Goal: Information Seeking & Learning: Find specific fact

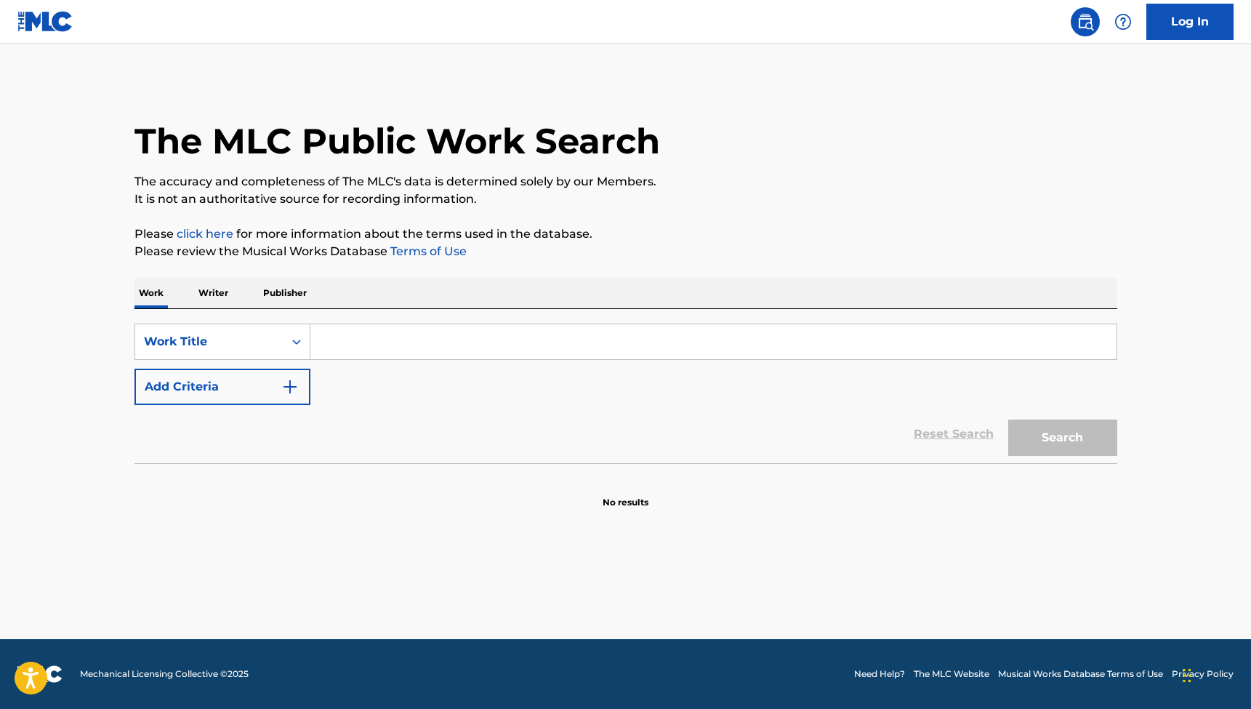
click at [364, 344] on input "Search Form" at bounding box center [713, 341] width 806 height 35
type input "cafe malibu sech"
click at [1062, 437] on button "Search" at bounding box center [1062, 437] width 109 height 36
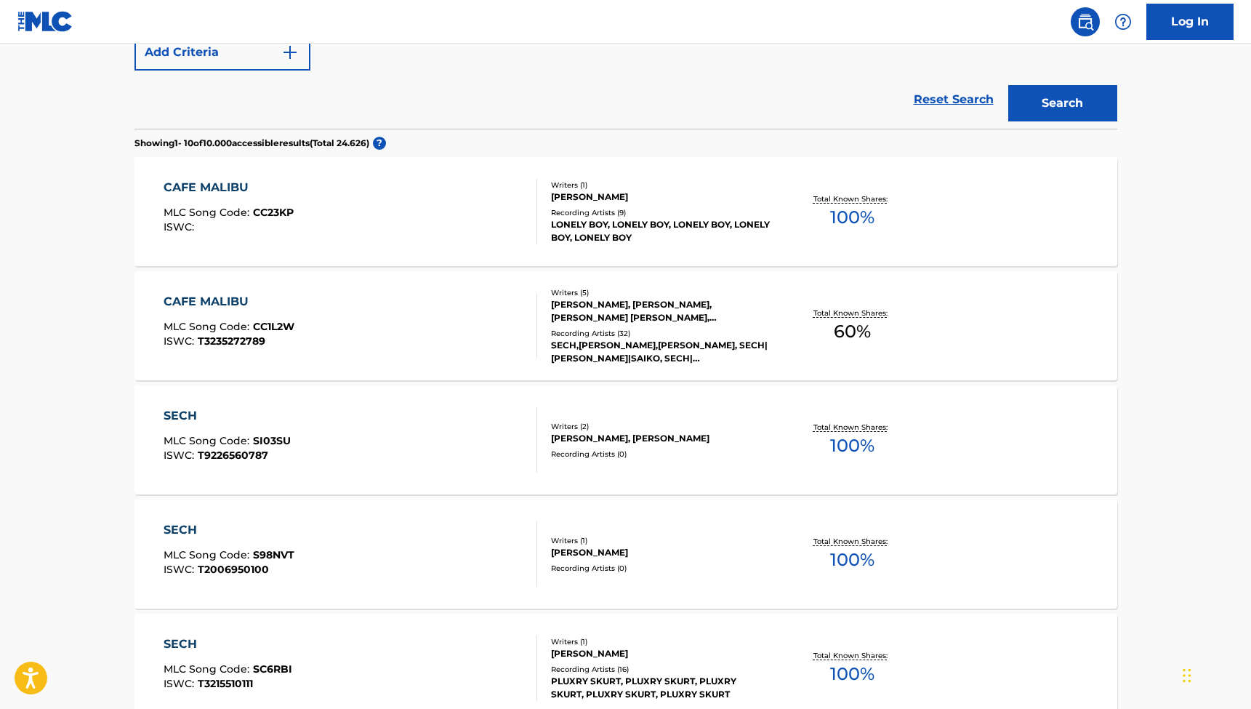
scroll to position [347, 0]
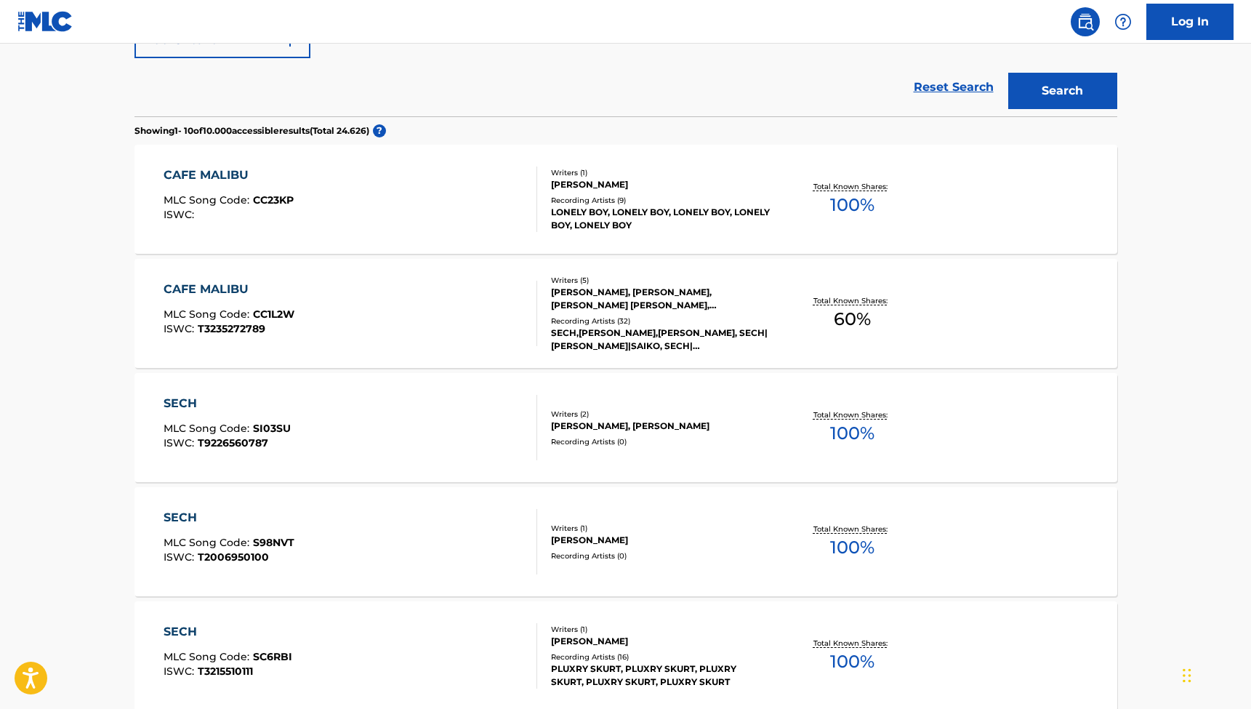
click at [280, 296] on div "CAFE MALIBU" at bounding box center [229, 288] width 131 height 17
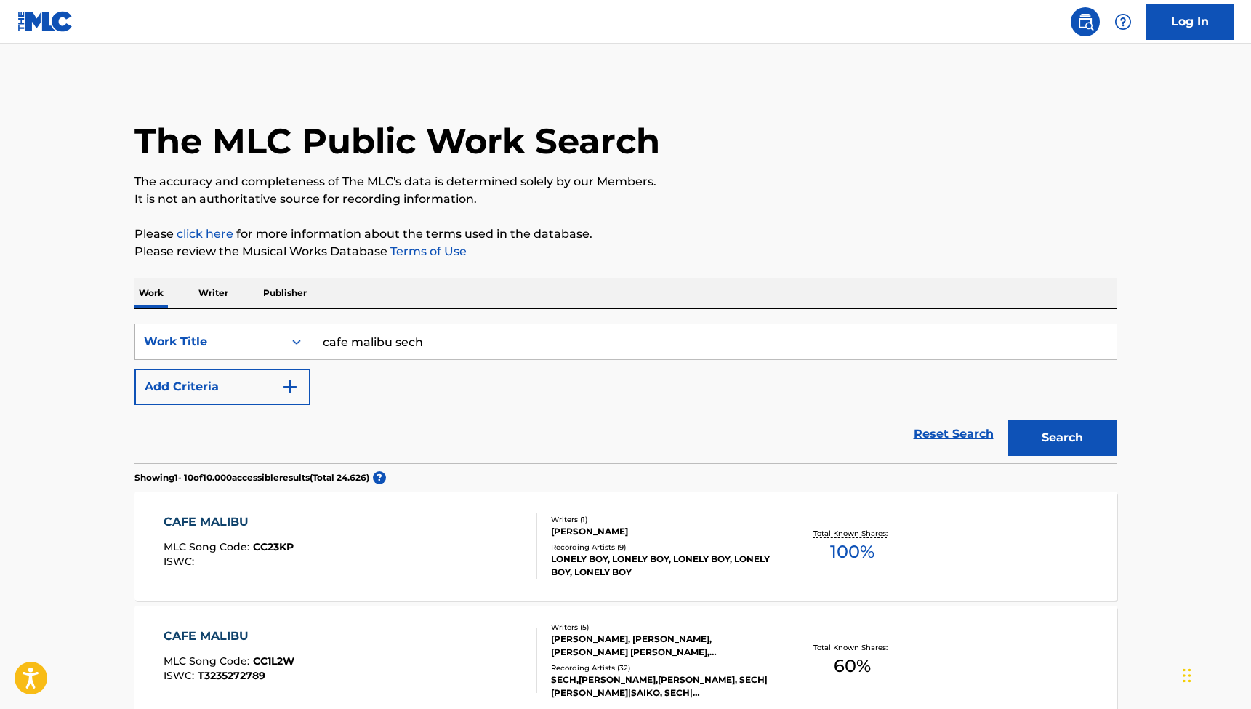
drag, startPoint x: 435, startPoint y: 343, endPoint x: 309, endPoint y: 331, distance: 126.3
click at [309, 331] on div "SearchWithCriteria3df2f7ab-1aeb-4ad4-800a-4fc84cfc7b3a Work Title cafe malibu s…" at bounding box center [625, 341] width 982 height 36
click at [1062, 437] on button "Search" at bounding box center [1062, 437] width 109 height 36
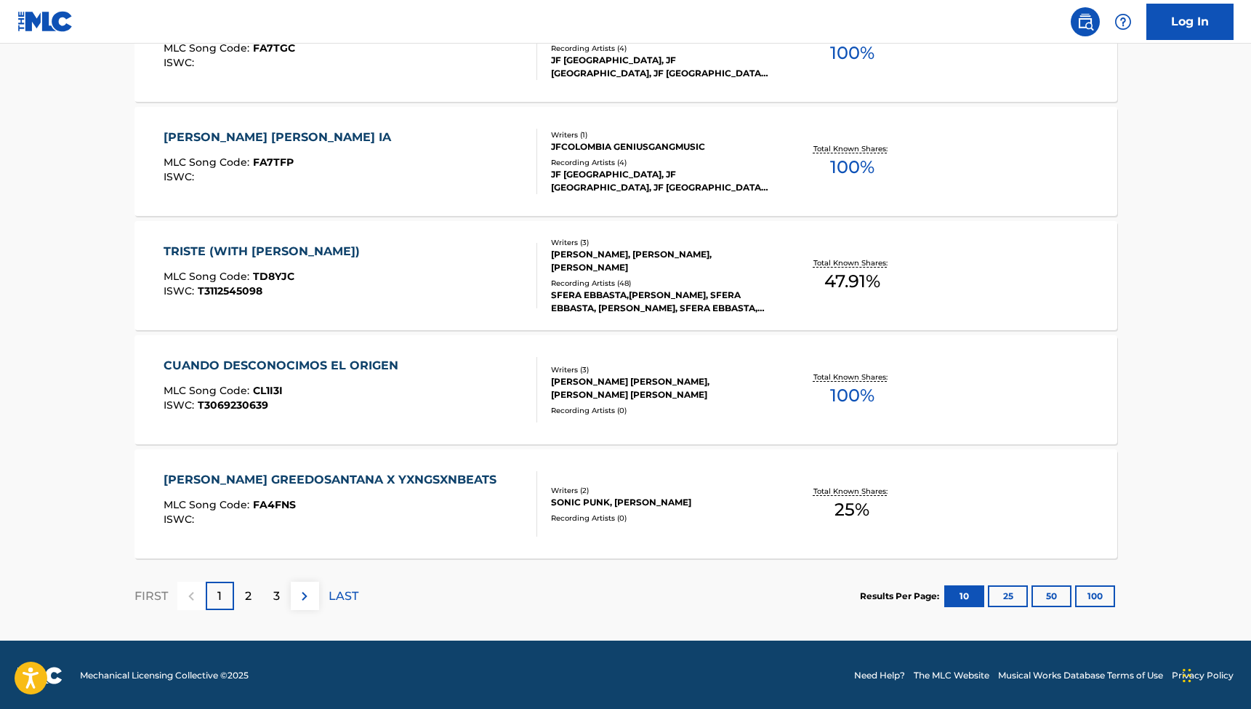
scroll to position [1070, 0]
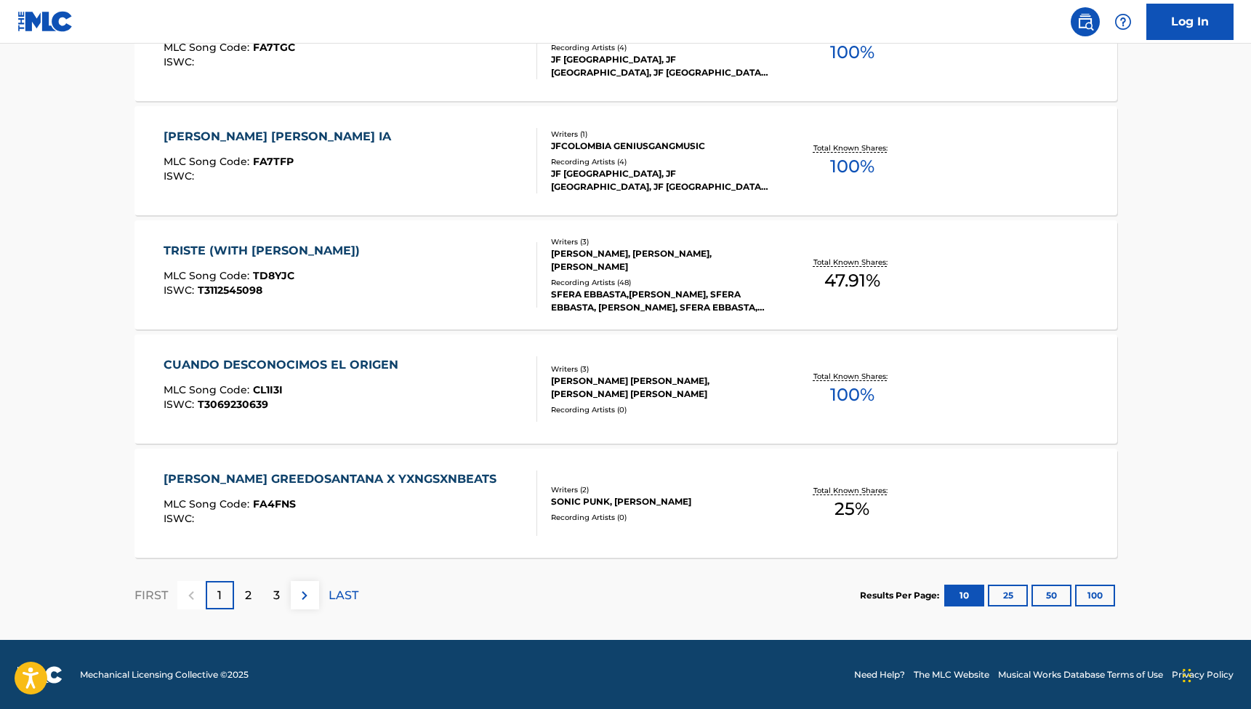
click at [246, 594] on p "2" at bounding box center [248, 594] width 7 height 17
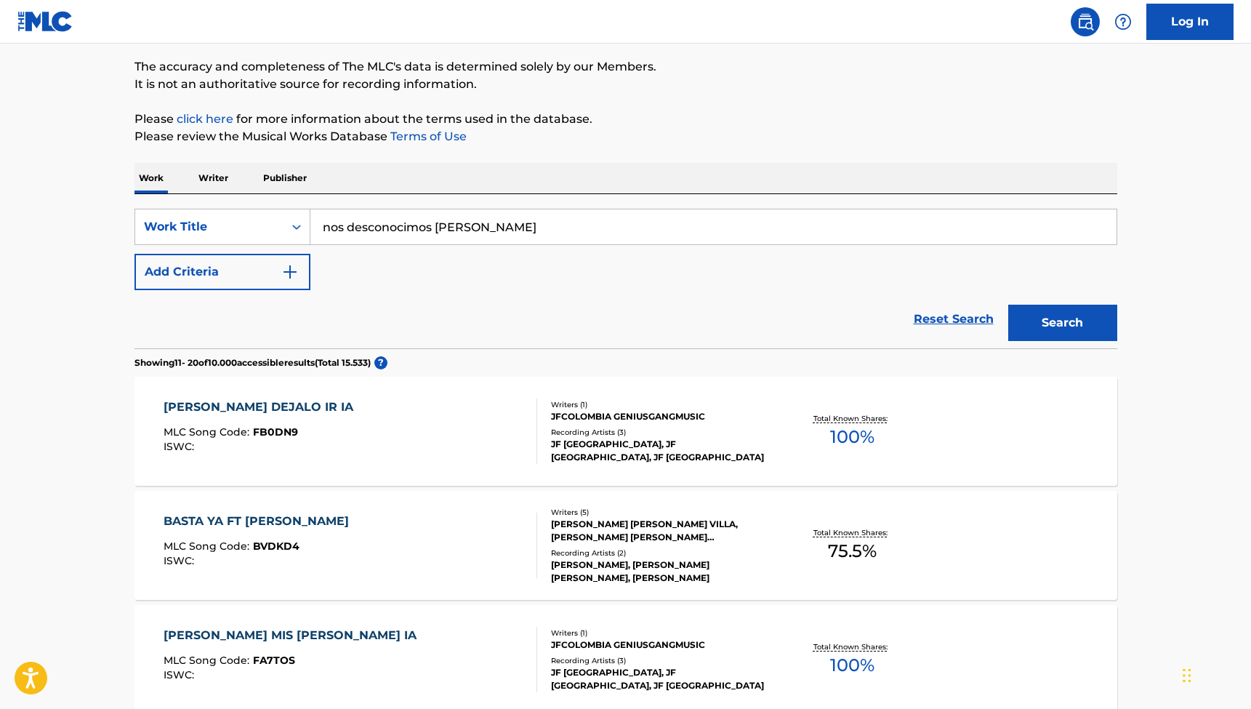
scroll to position [126, 0]
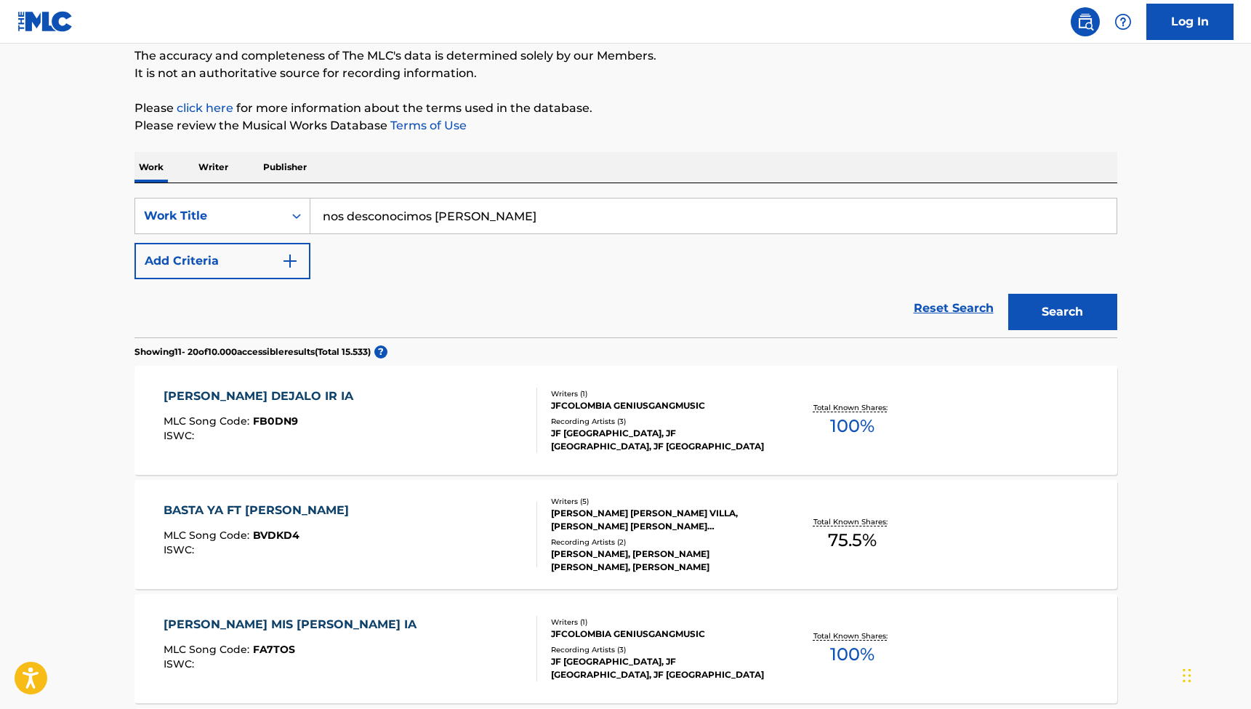
click at [399, 216] on input "nos desconocimos [PERSON_NAME]" at bounding box center [713, 215] width 806 height 35
click at [403, 213] on input "nos desconocimos [PERSON_NAME]" at bounding box center [713, 215] width 806 height 35
type input "nos desconoximos [PERSON_NAME]"
click at [1062, 312] on button "Search" at bounding box center [1062, 312] width 109 height 36
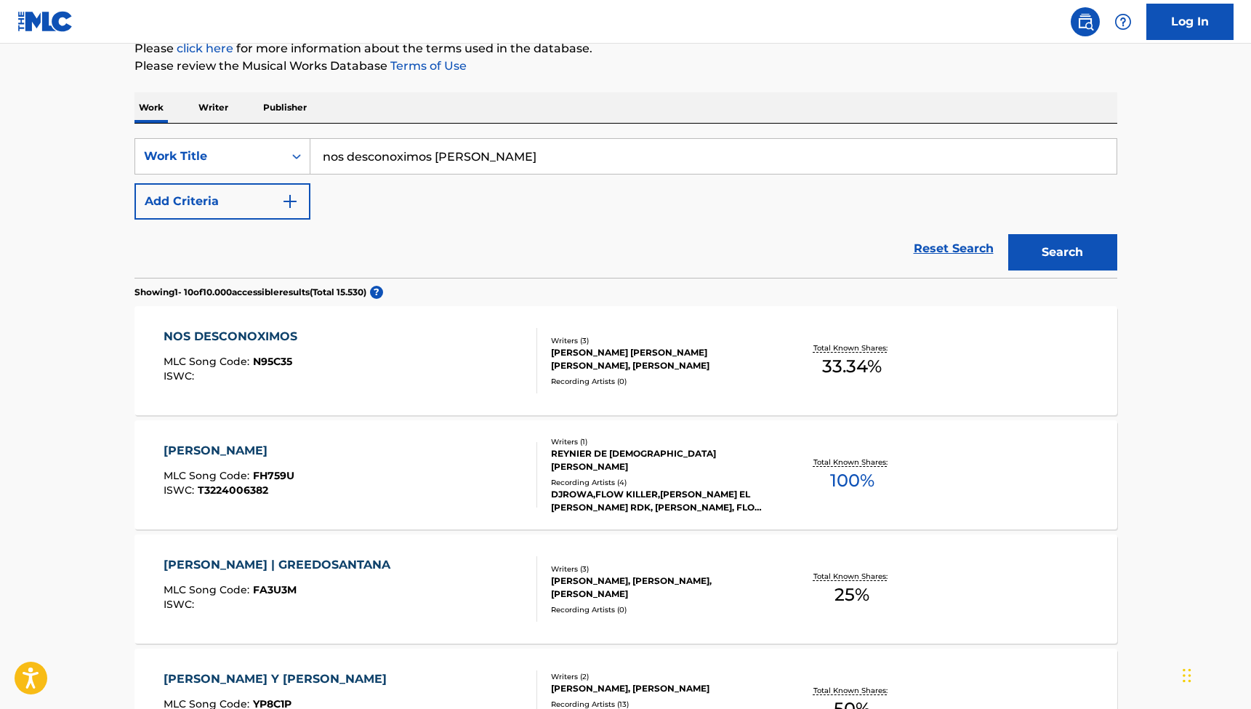
scroll to position [193, 0]
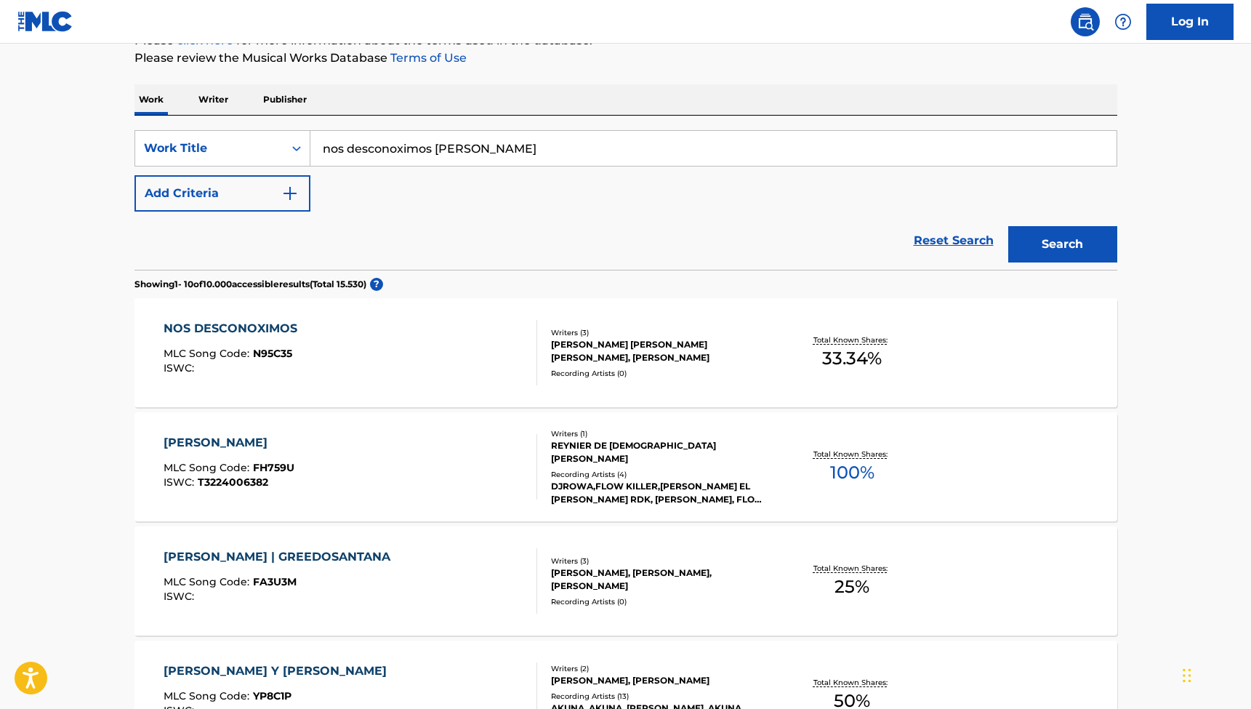
click at [225, 326] on div "NOS DESCONOXIMOS" at bounding box center [234, 328] width 141 height 17
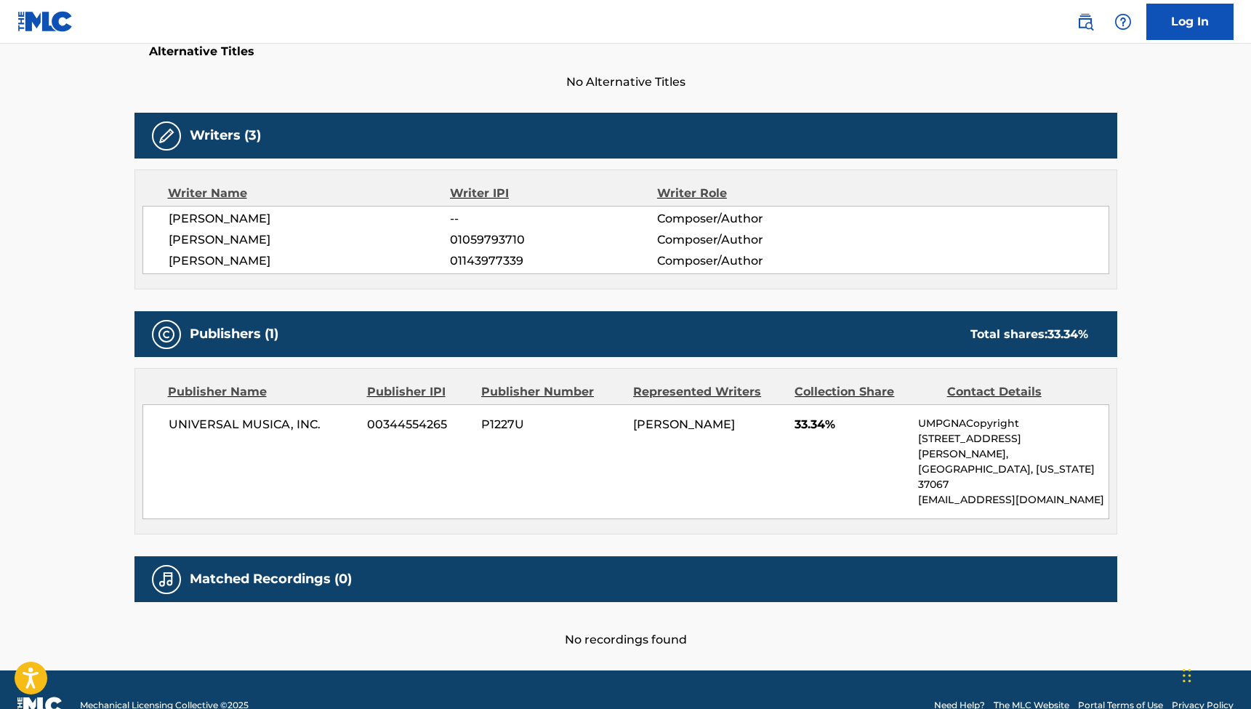
scroll to position [398, 0]
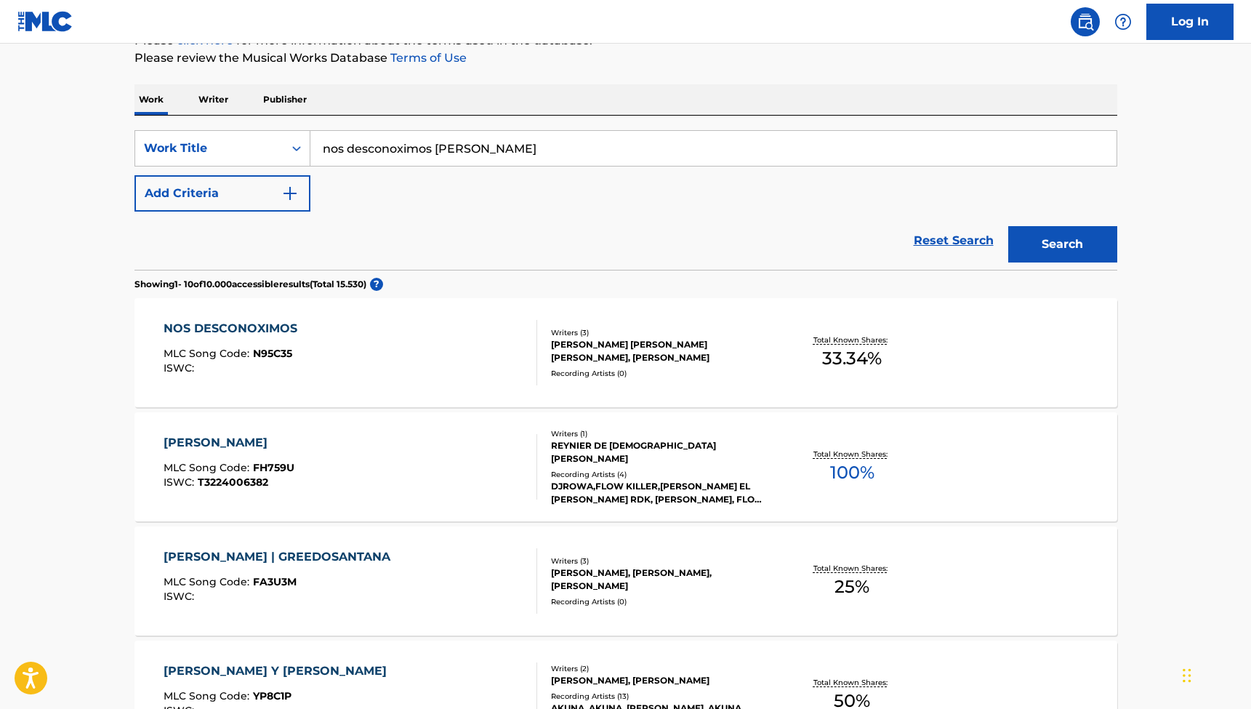
scroll to position [125, 0]
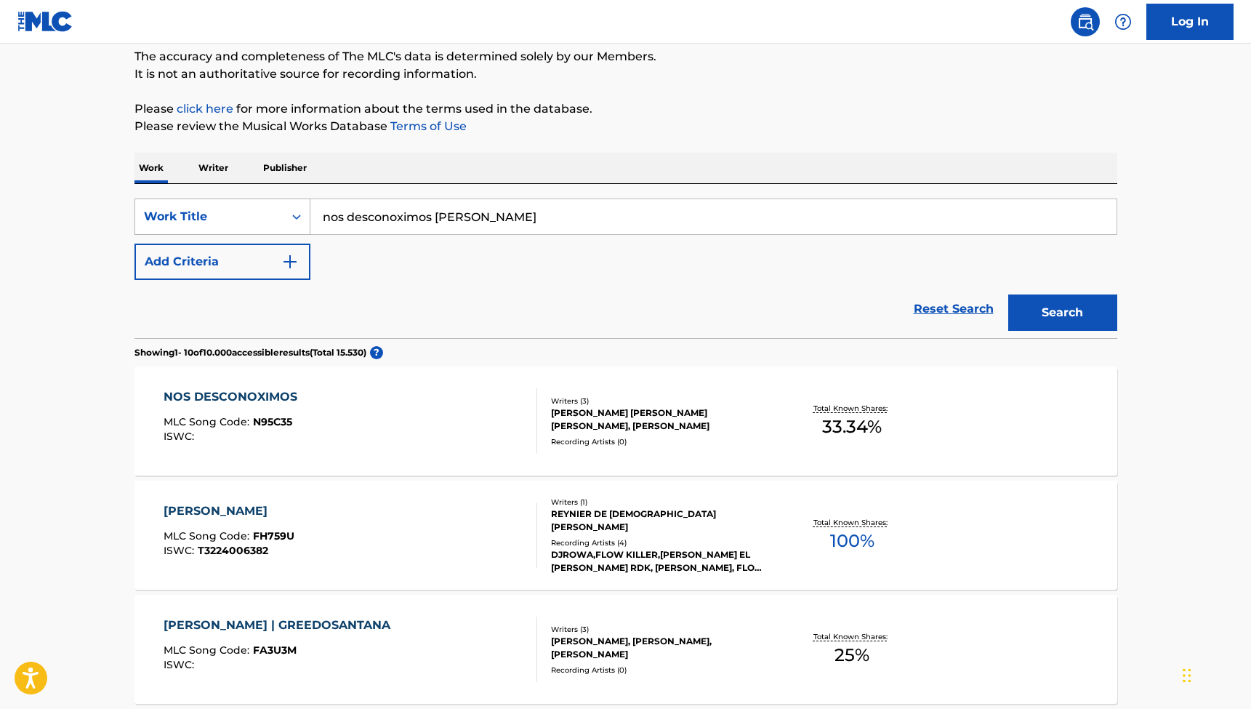
drag, startPoint x: 467, startPoint y: 214, endPoint x: 302, endPoint y: 214, distance: 165.7
click at [302, 214] on div "SearchWithCriteria3df2f7ab-1aeb-4ad4-800a-4fc84cfc7b3a Work Title nos desconoxi…" at bounding box center [625, 216] width 982 height 36
click at [1062, 312] on button "Search" at bounding box center [1062, 312] width 109 height 36
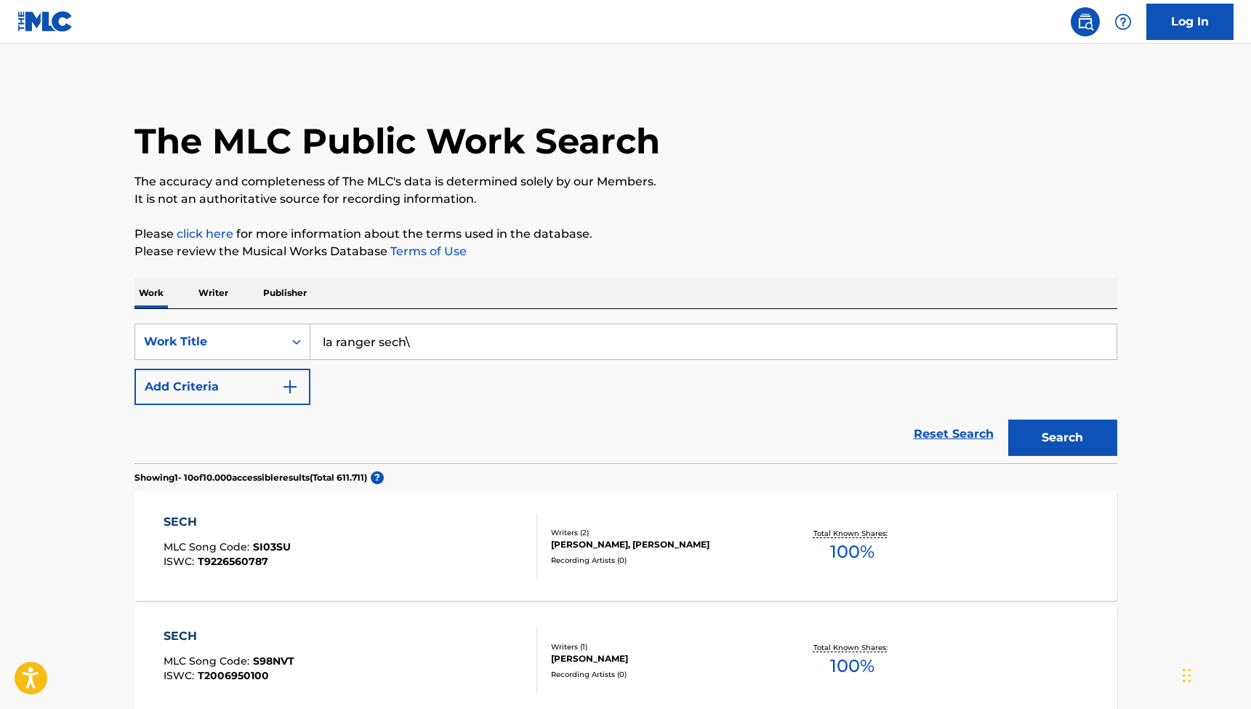
click at [424, 339] on input "la ranger sech\" at bounding box center [713, 341] width 806 height 35
click at [1062, 437] on button "Search" at bounding box center [1062, 437] width 109 height 36
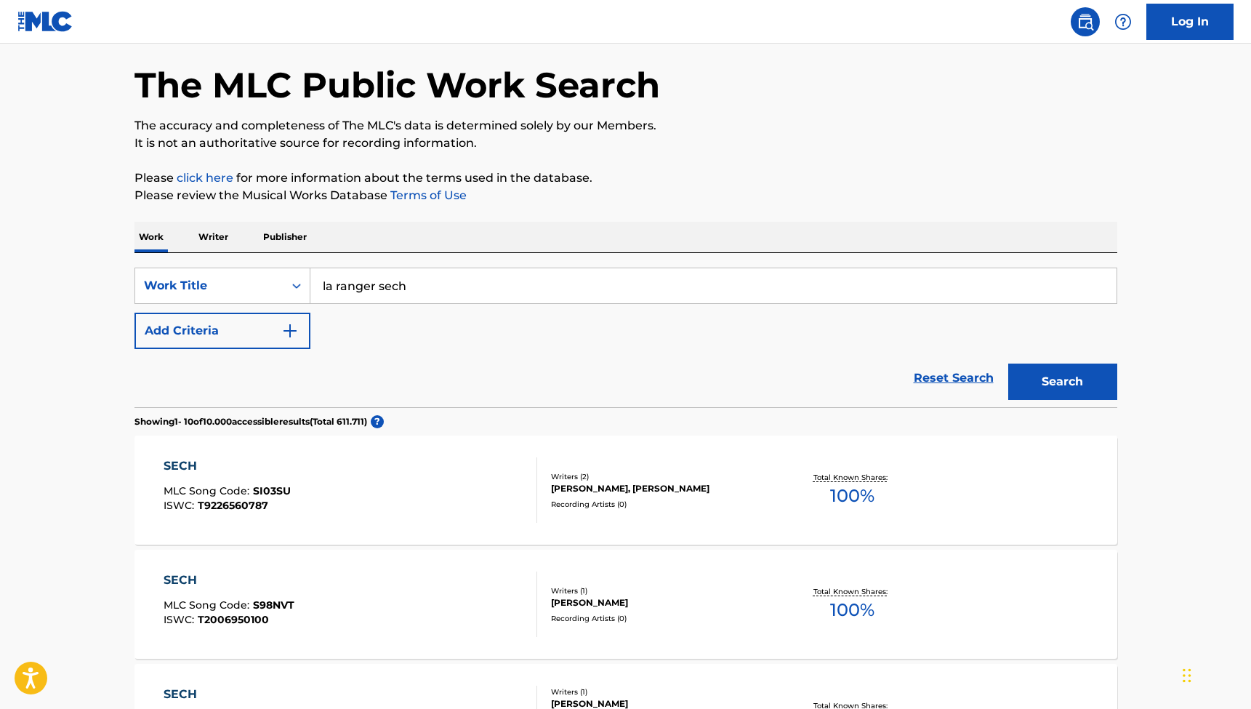
scroll to position [73, 0]
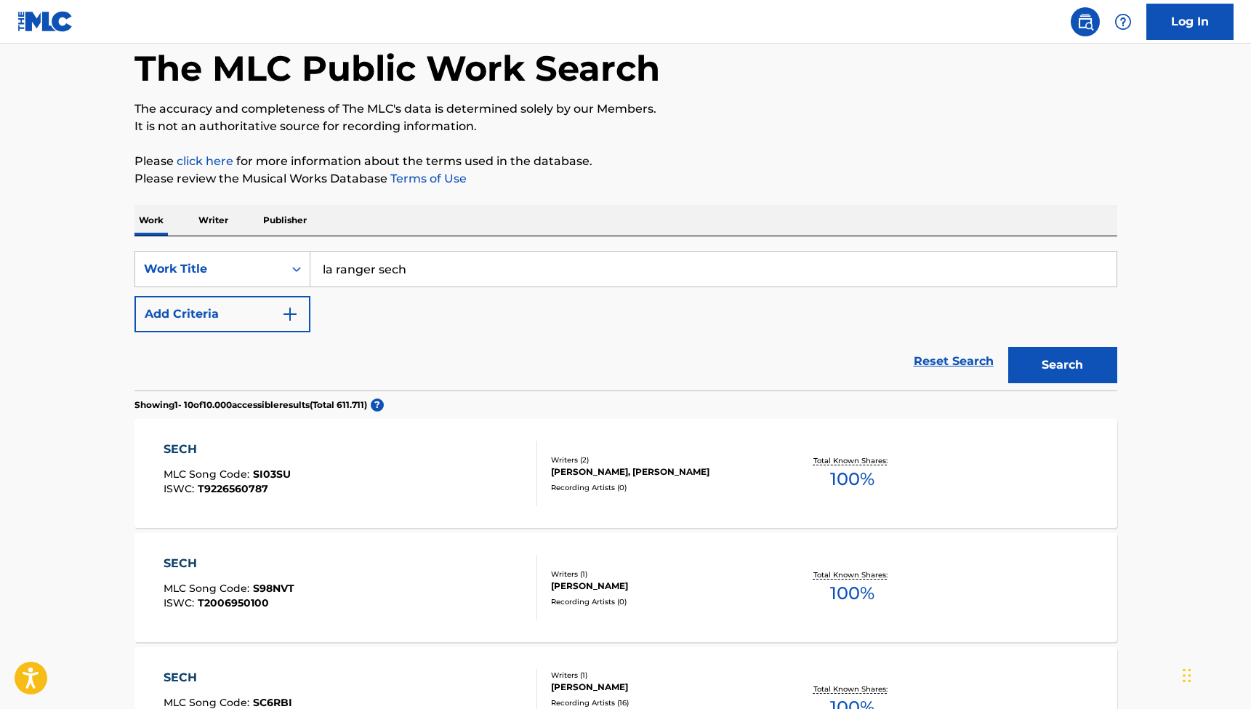
click at [337, 268] on input "la ranger sech" at bounding box center [713, 268] width 806 height 35
click at [1062, 365] on button "Search" at bounding box center [1062, 365] width 109 height 36
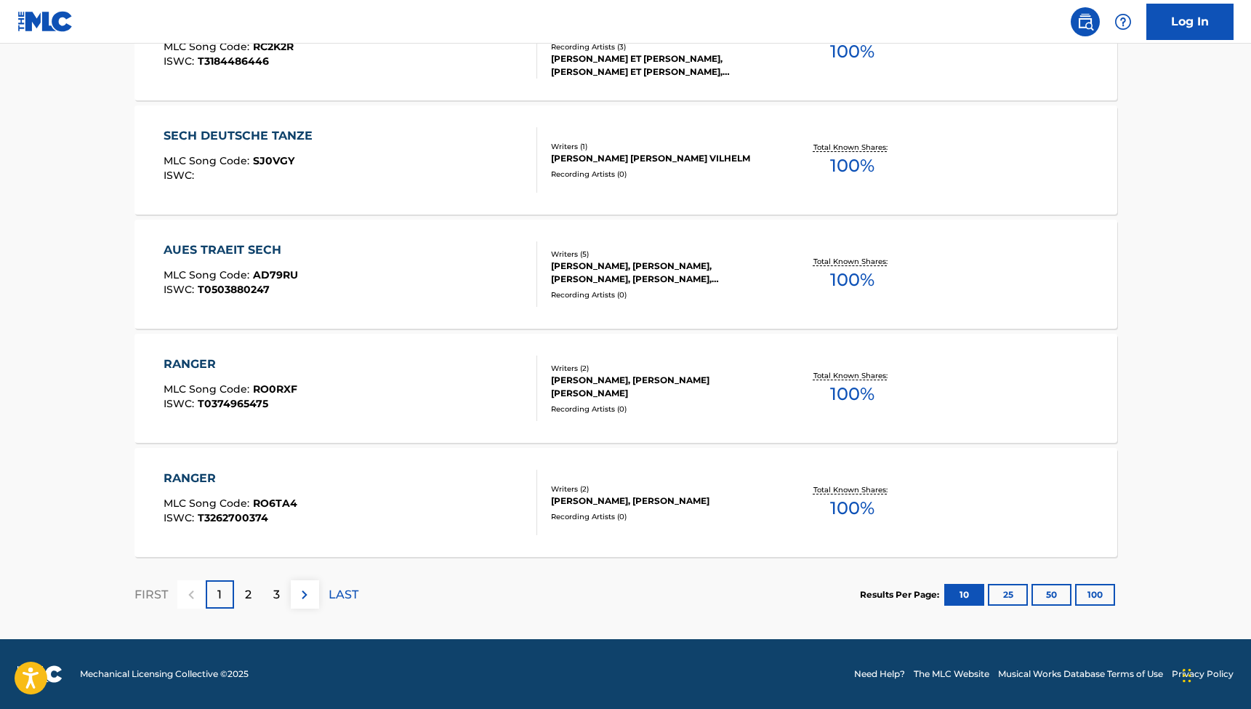
scroll to position [1070, 0]
click at [239, 597] on div "2" at bounding box center [248, 594] width 28 height 28
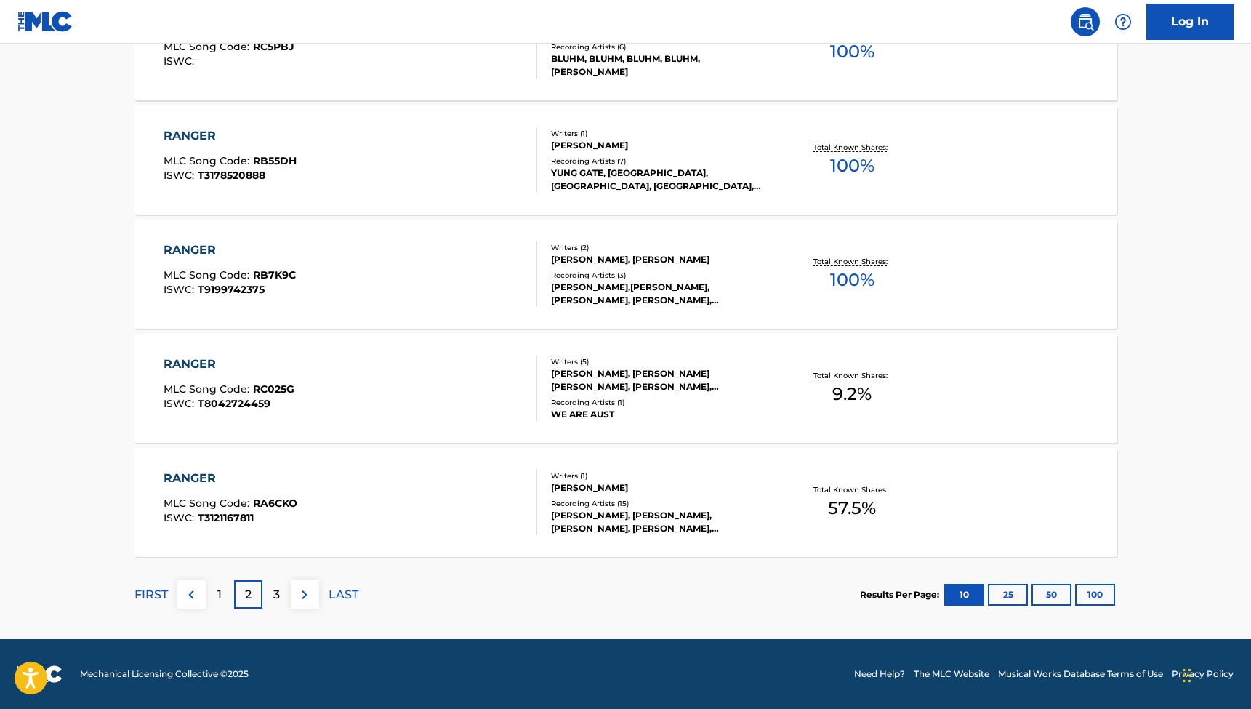
click at [268, 585] on div "3" at bounding box center [276, 594] width 28 height 28
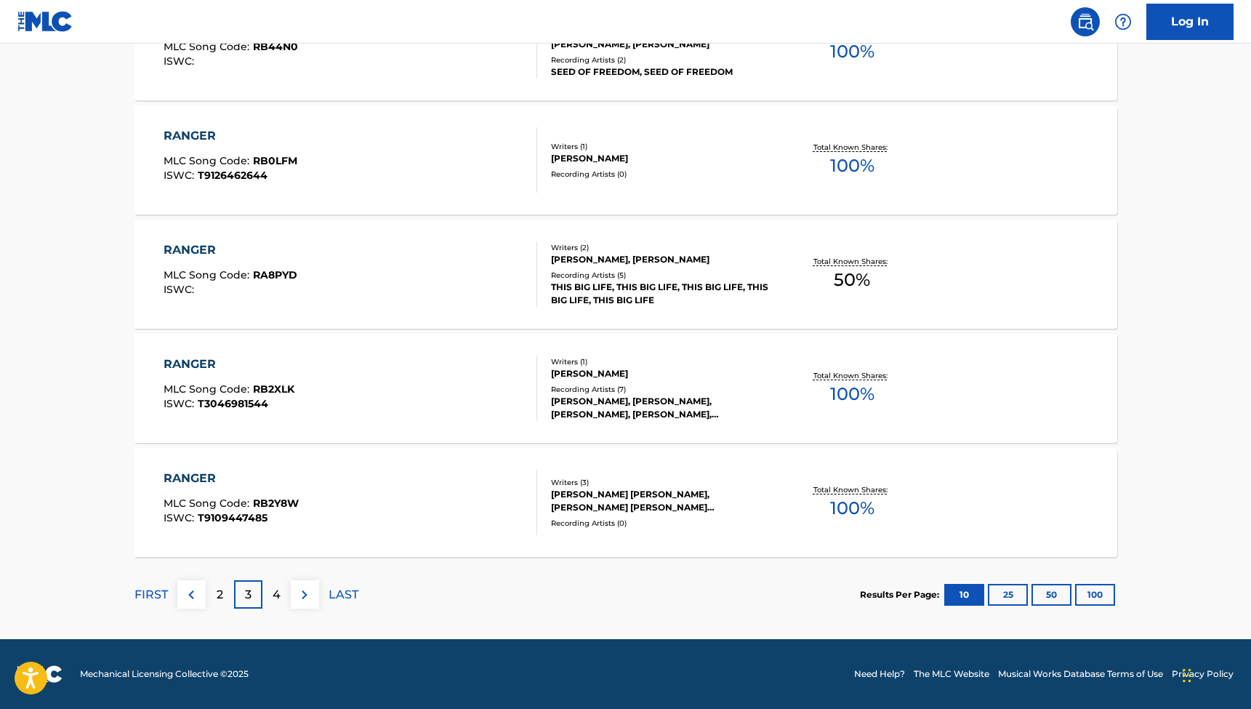
click at [273, 588] on p "4" at bounding box center [277, 594] width 8 height 17
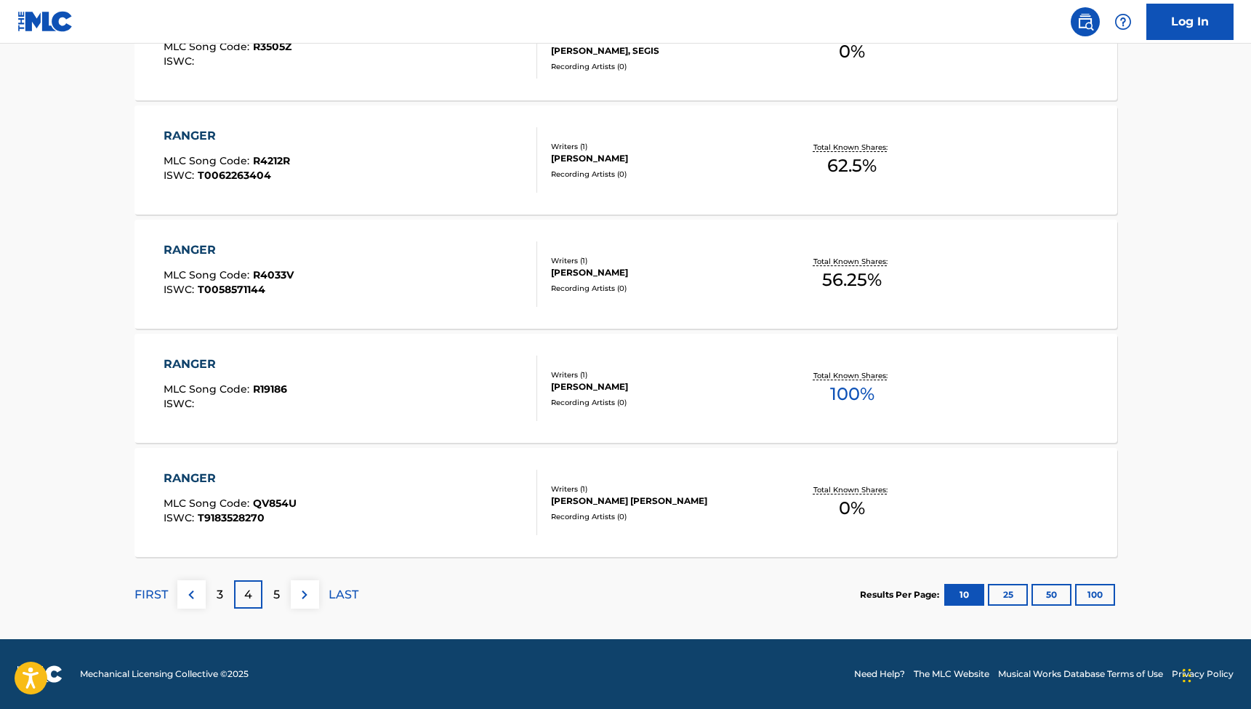
click at [277, 589] on p "5" at bounding box center [276, 594] width 7 height 17
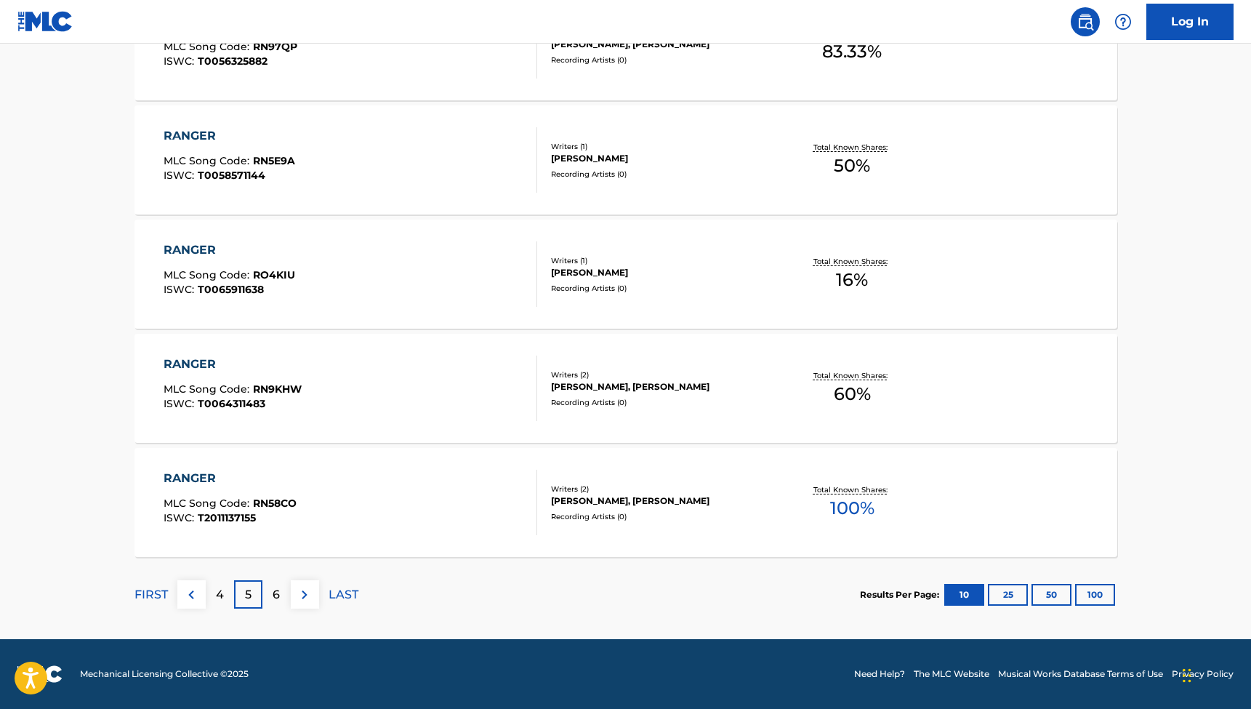
click at [273, 590] on p "6" at bounding box center [276, 594] width 7 height 17
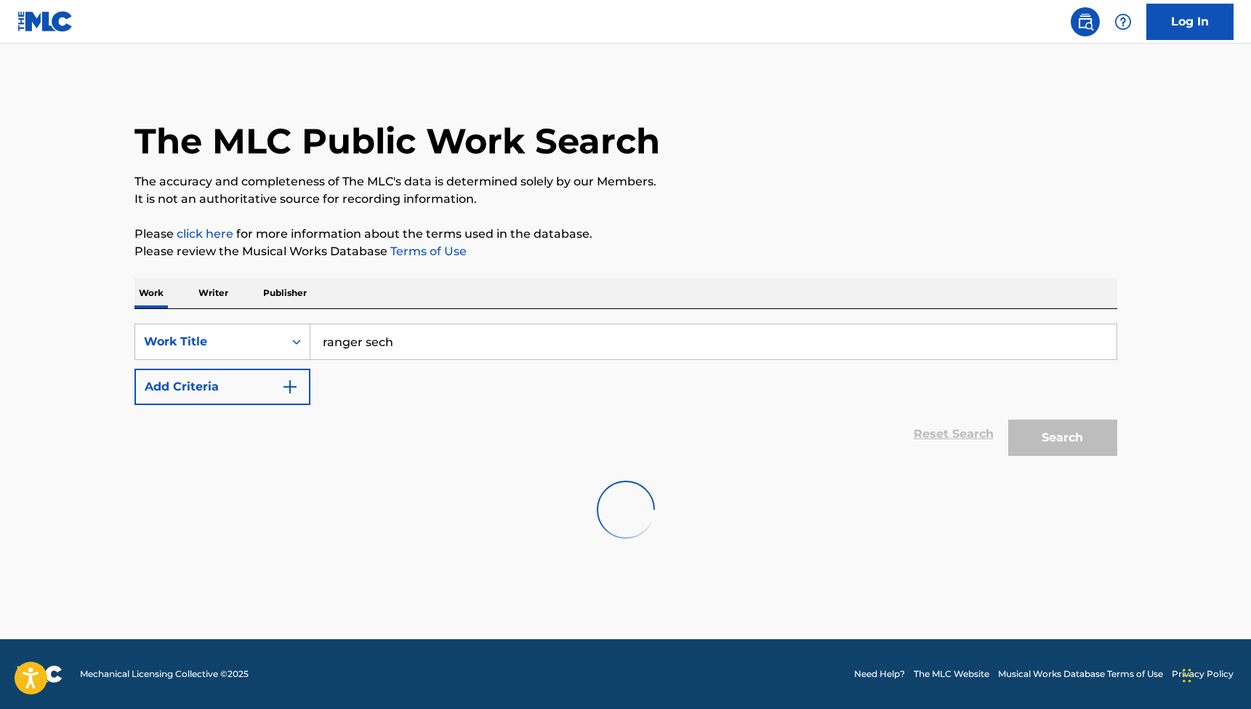
scroll to position [0, 0]
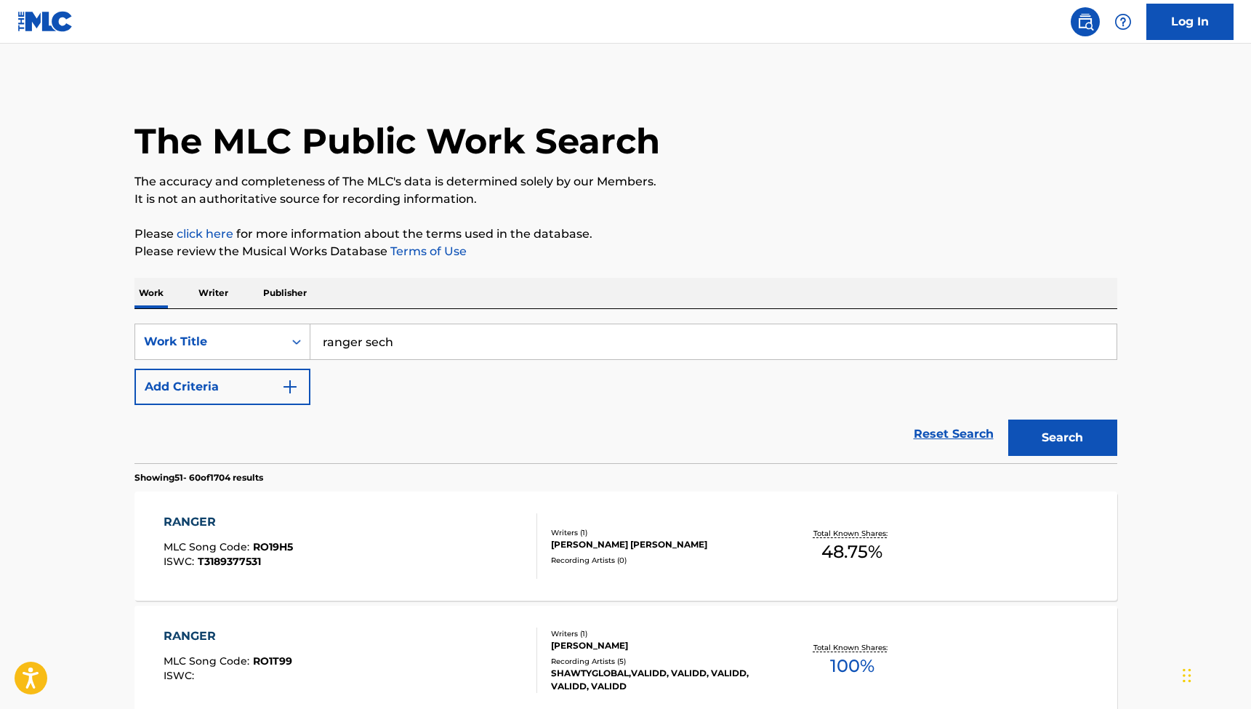
click at [413, 334] on input "ranger sech" at bounding box center [713, 341] width 806 height 35
click at [411, 342] on input "ranger sech" at bounding box center [713, 341] width 806 height 35
click at [1062, 437] on button "Search" at bounding box center [1062, 437] width 109 height 36
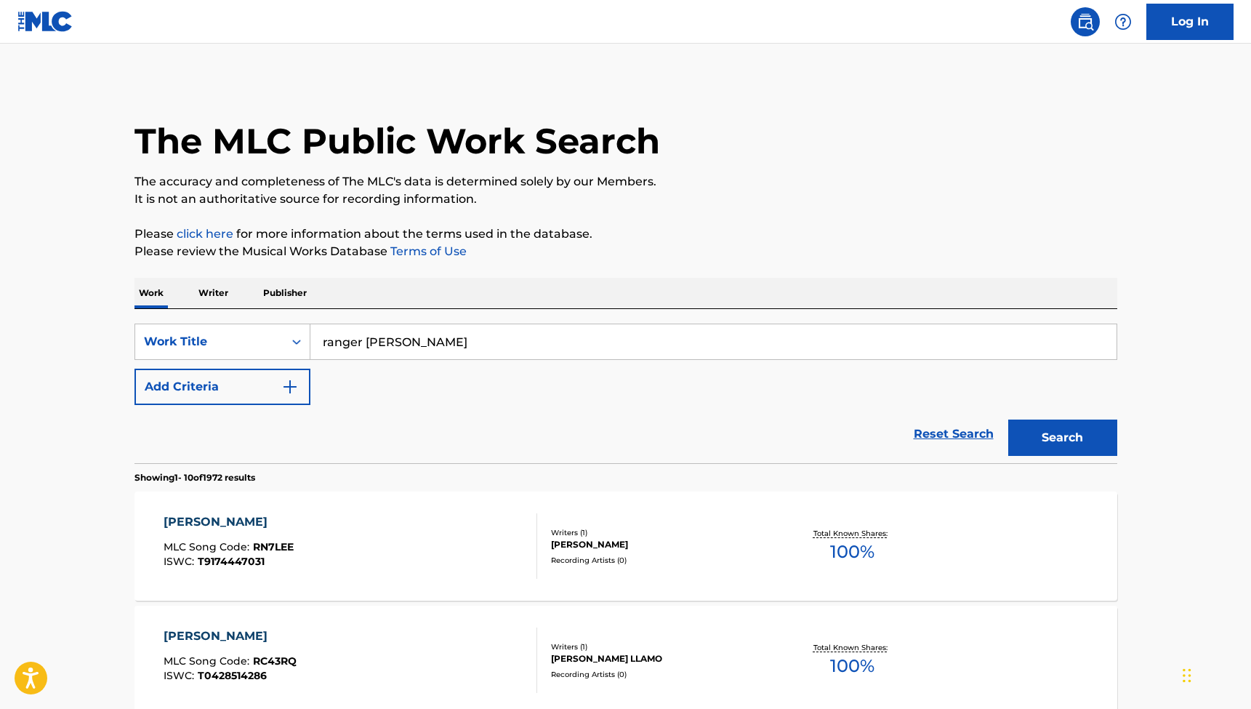
click at [325, 346] on input "ranger [PERSON_NAME]" at bounding box center [713, 341] width 806 height 35
click at [323, 344] on input "ranger [PERSON_NAME]" at bounding box center [713, 341] width 806 height 35
type input "la ranger [PERSON_NAME]"
click at [1062, 437] on button "Search" at bounding box center [1062, 437] width 109 height 36
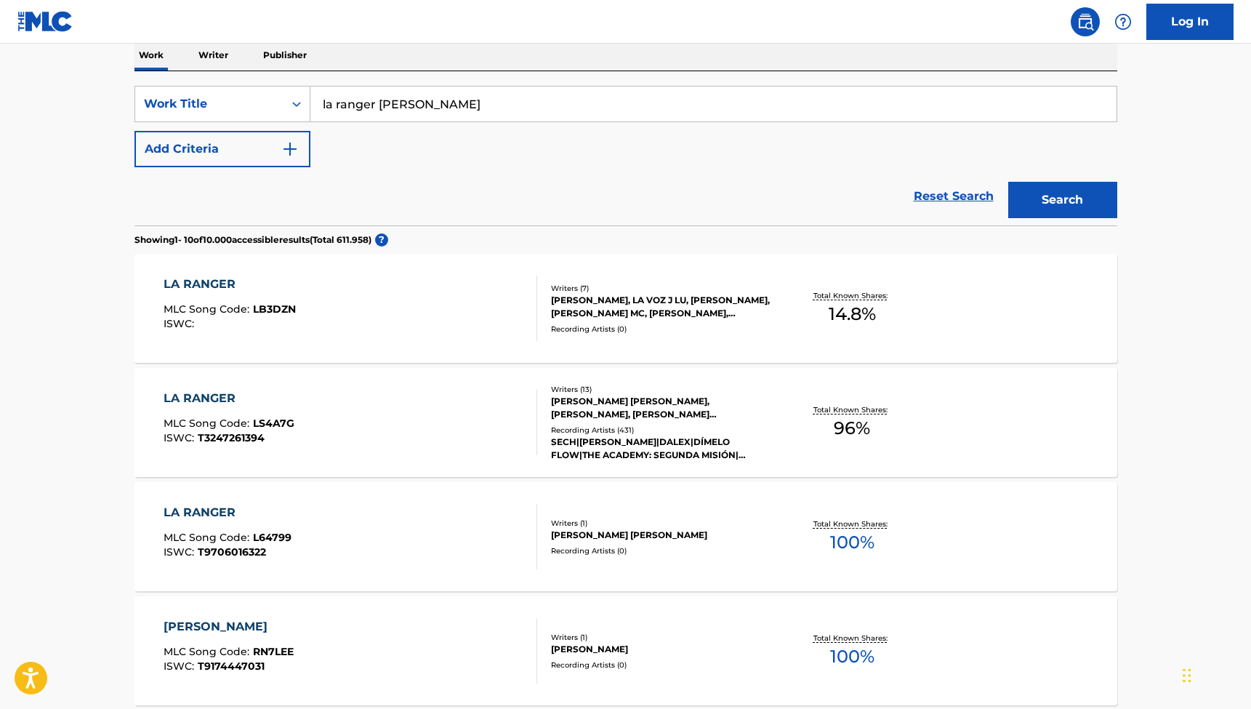
scroll to position [236, 0]
click at [342, 408] on div "LA RANGER MLC Song Code : LS4A7G ISWC : T3247261394" at bounding box center [351, 423] width 374 height 65
